Goal: Navigation & Orientation: Find specific page/section

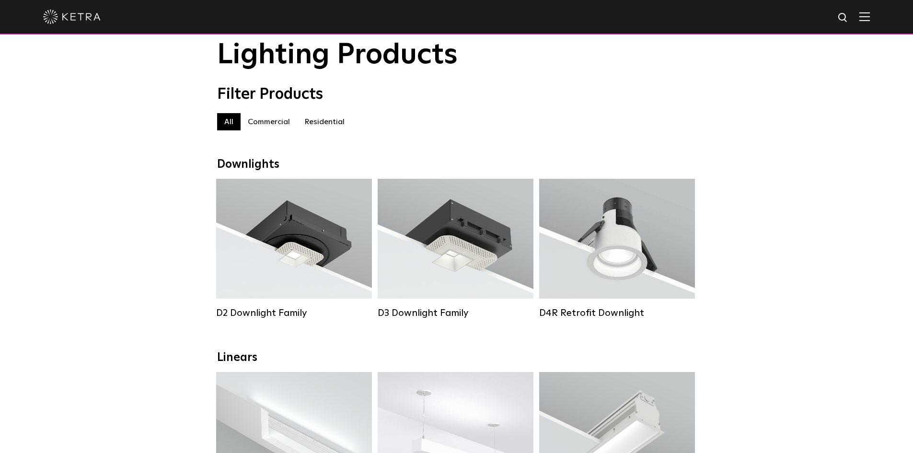
scroll to position [48, 0]
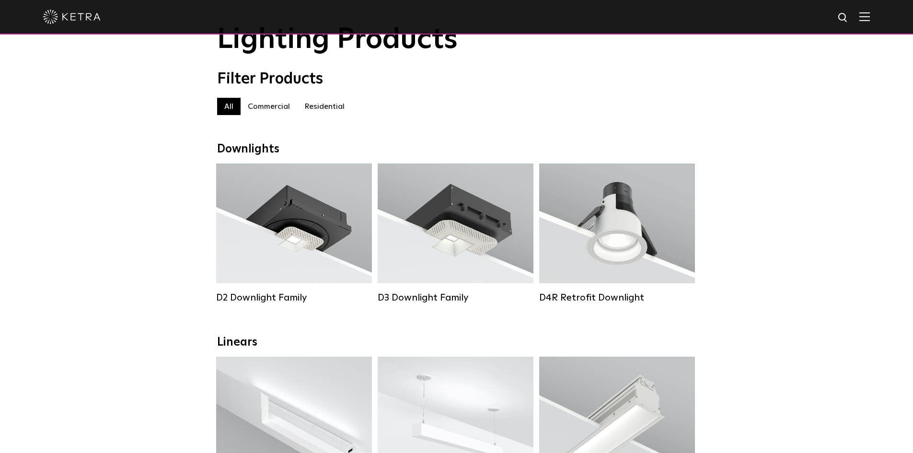
click at [76, 16] on img at bounding box center [72, 17] width 58 height 14
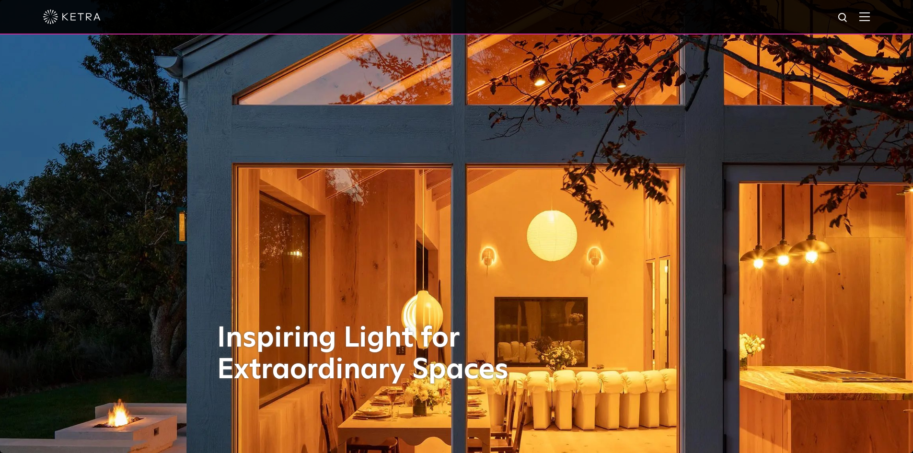
click at [867, 16] on img at bounding box center [864, 16] width 11 height 9
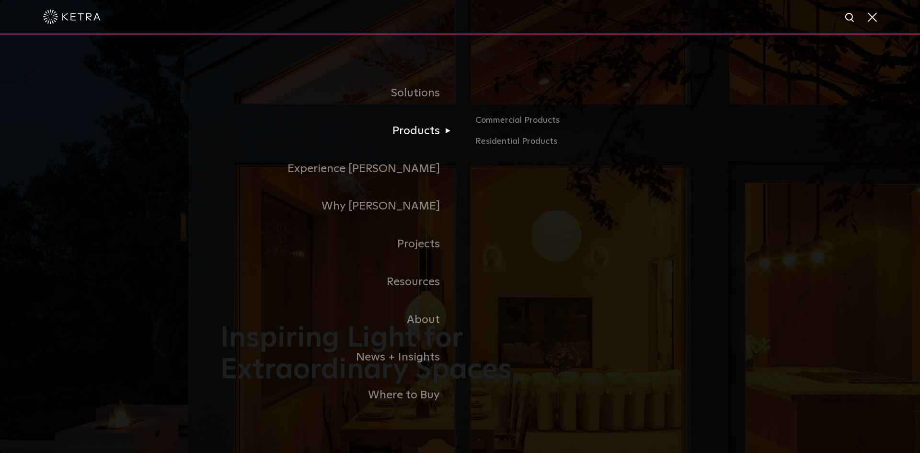
click at [433, 135] on link "Products" at bounding box center [340, 131] width 240 height 38
